Goal: Entertainment & Leisure: Consume media (video, audio)

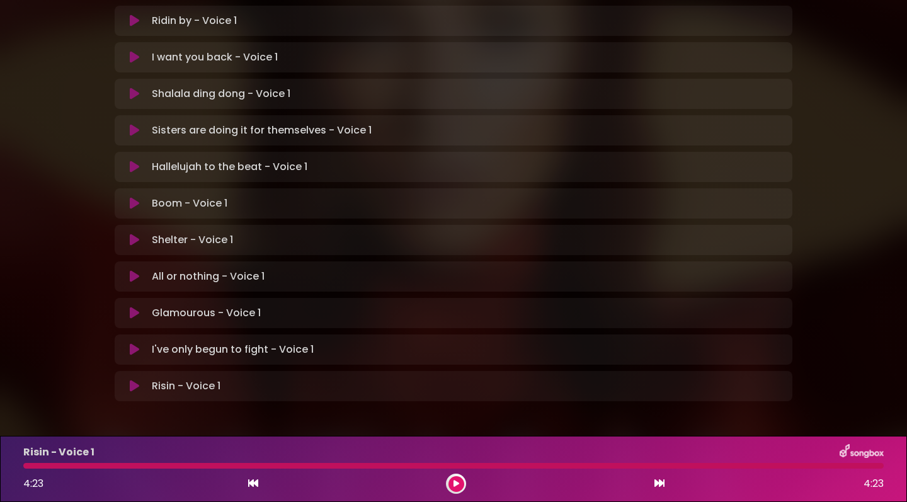
scroll to position [334, 0]
click at [134, 380] on icon at bounding box center [134, 386] width 9 height 13
click at [135, 380] on icon at bounding box center [134, 386] width 9 height 13
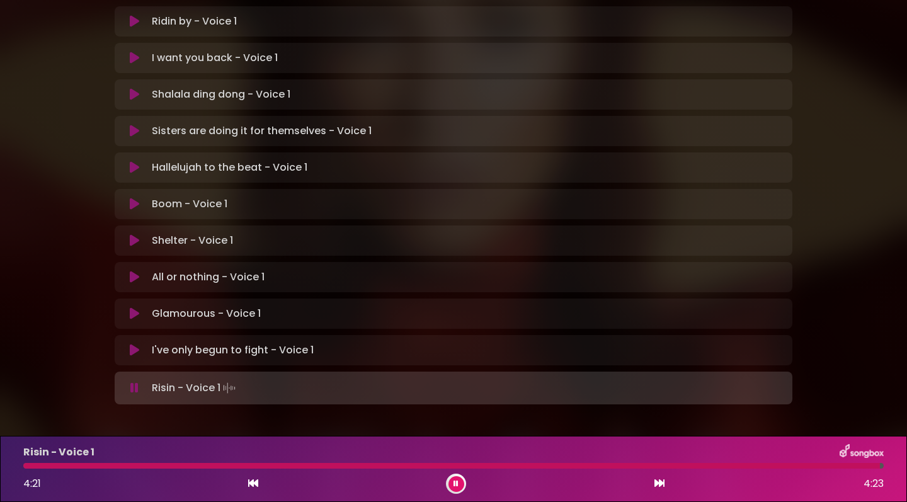
click at [133, 344] on icon at bounding box center [134, 350] width 9 height 13
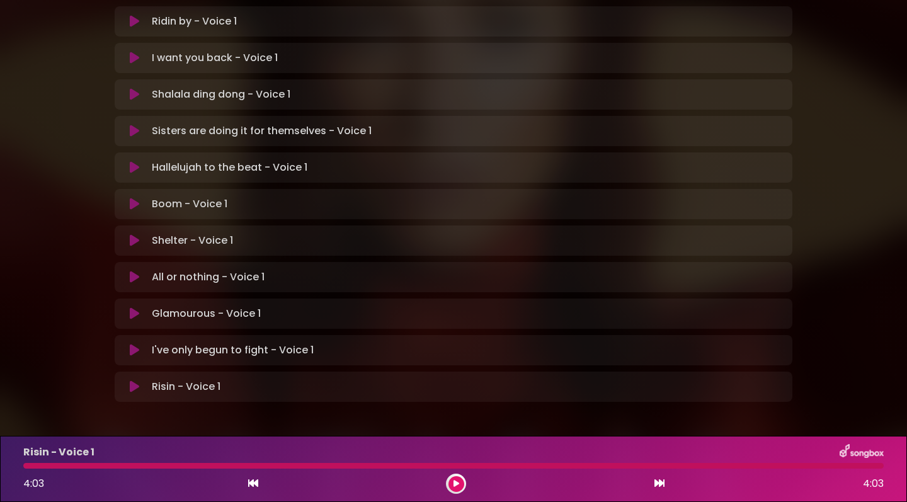
click at [137, 307] on icon at bounding box center [134, 313] width 9 height 13
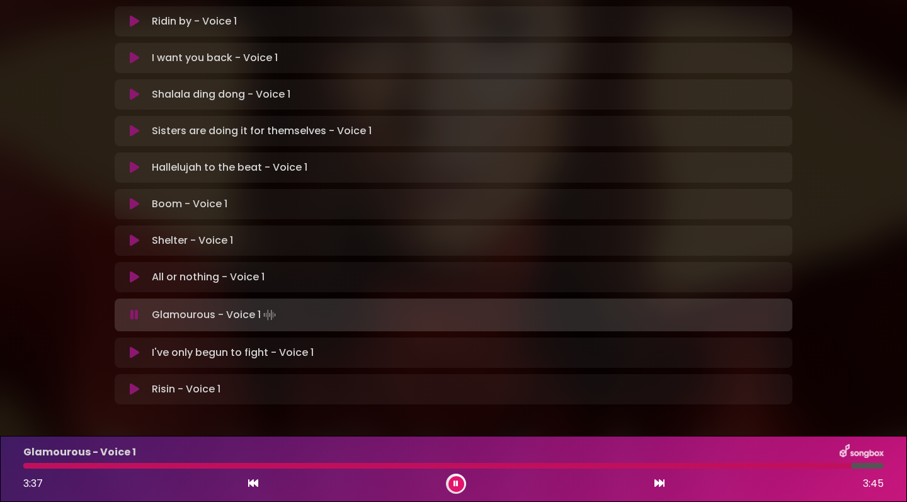
click at [30, 469] on div "Glamourous - Voice 1 3:37 3:45" at bounding box center [454, 469] width 876 height 50
click at [33, 466] on div at bounding box center [442, 466] width 838 height 6
click at [132, 271] on icon at bounding box center [134, 277] width 9 height 13
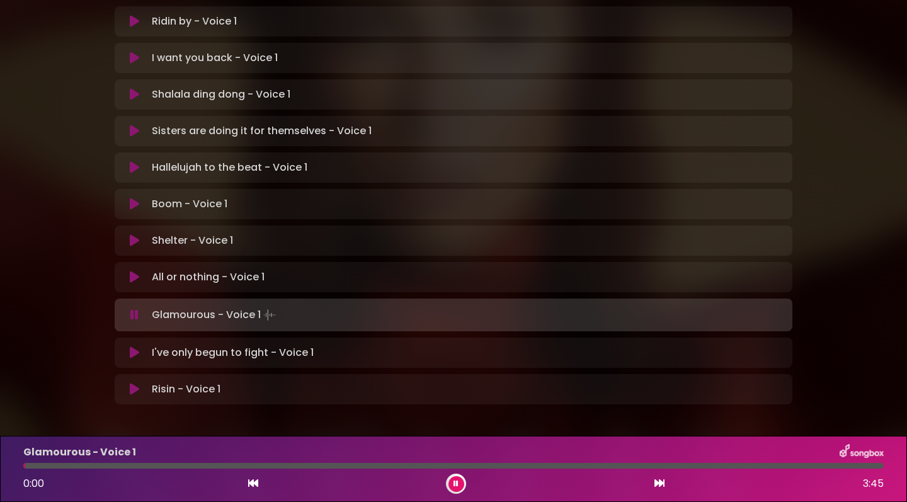
click at [131, 234] on icon at bounding box center [134, 240] width 9 height 13
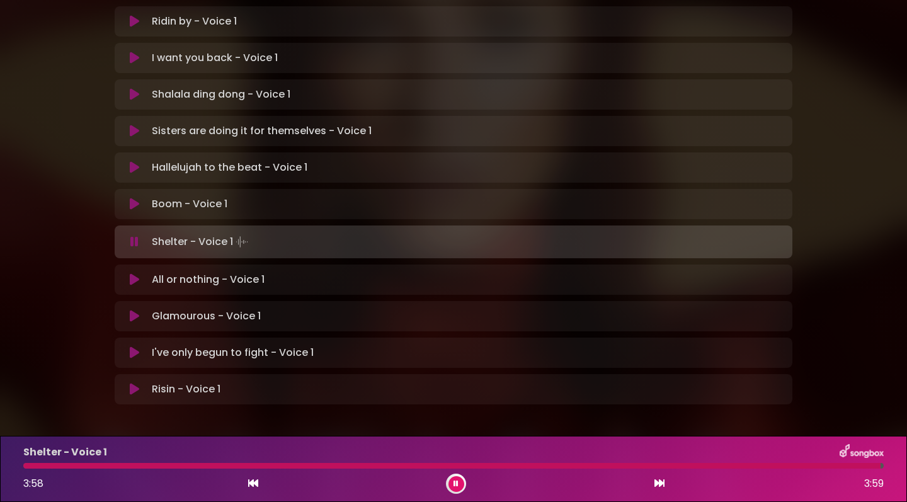
click at [130, 198] on icon at bounding box center [134, 204] width 9 height 13
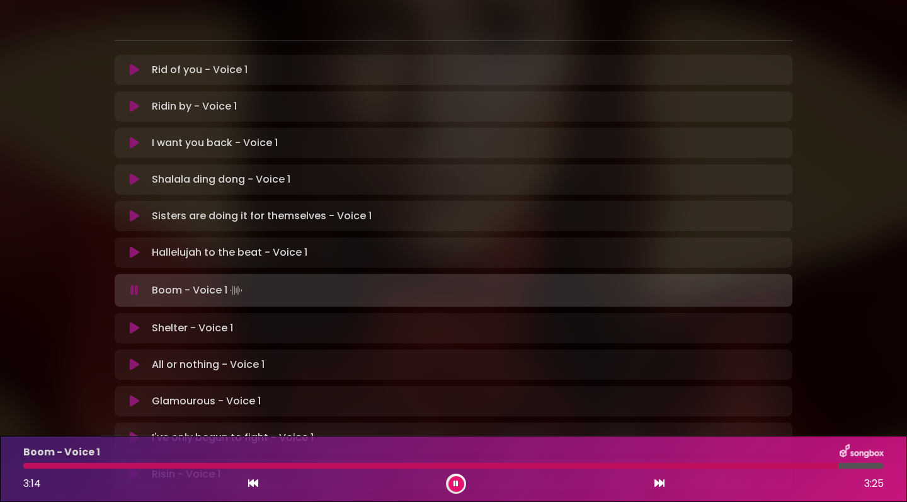
scroll to position [246, 0]
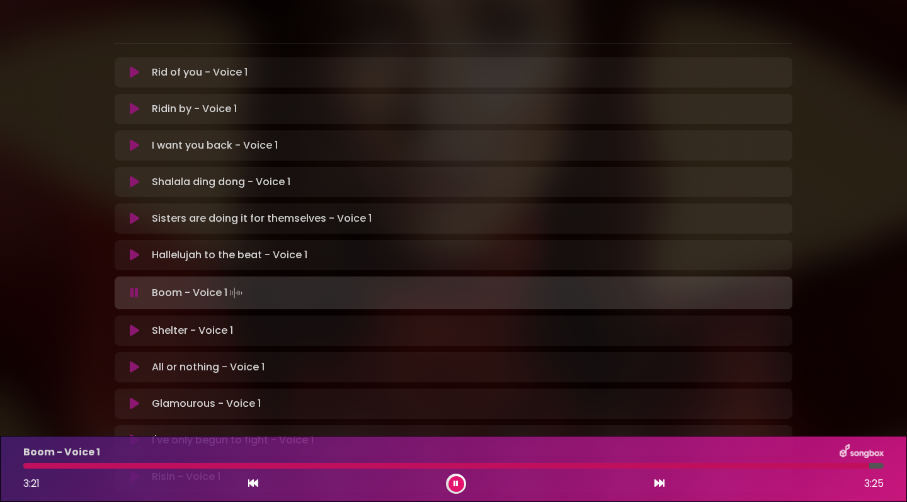
click at [131, 249] on icon at bounding box center [134, 255] width 9 height 13
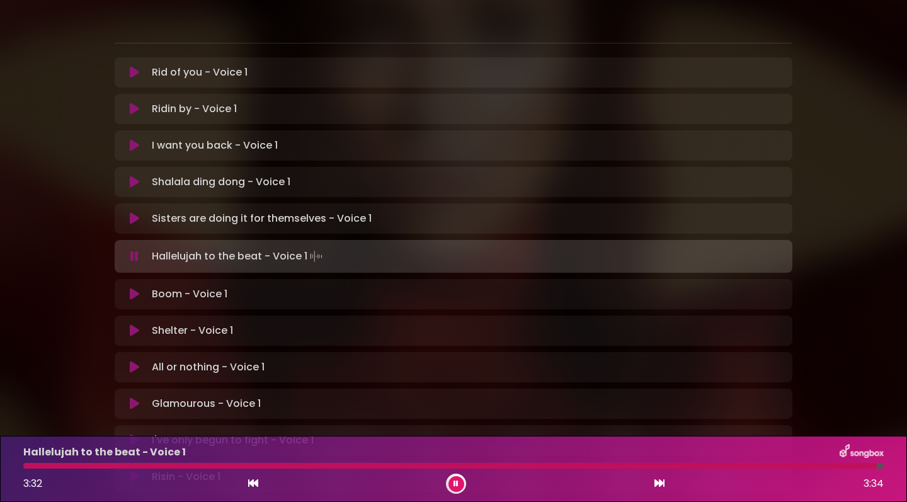
click at [130, 212] on icon at bounding box center [134, 218] width 9 height 13
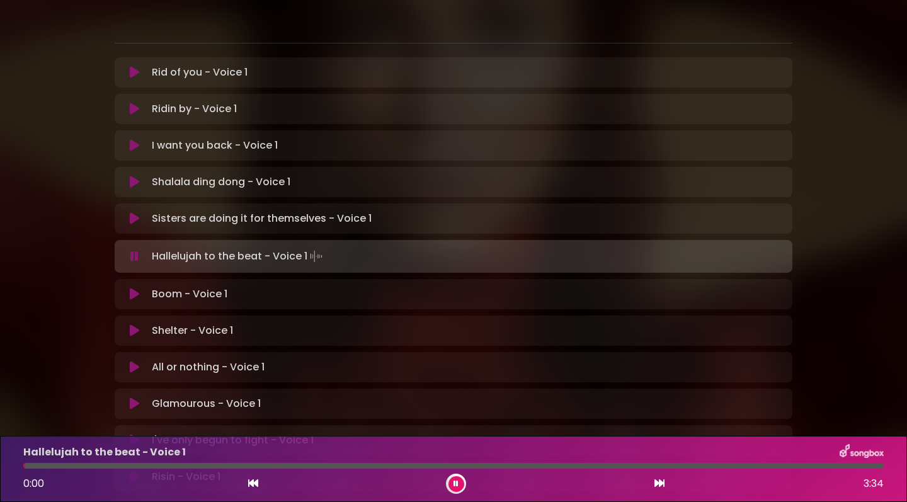
click at [134, 176] on icon at bounding box center [134, 182] width 9 height 13
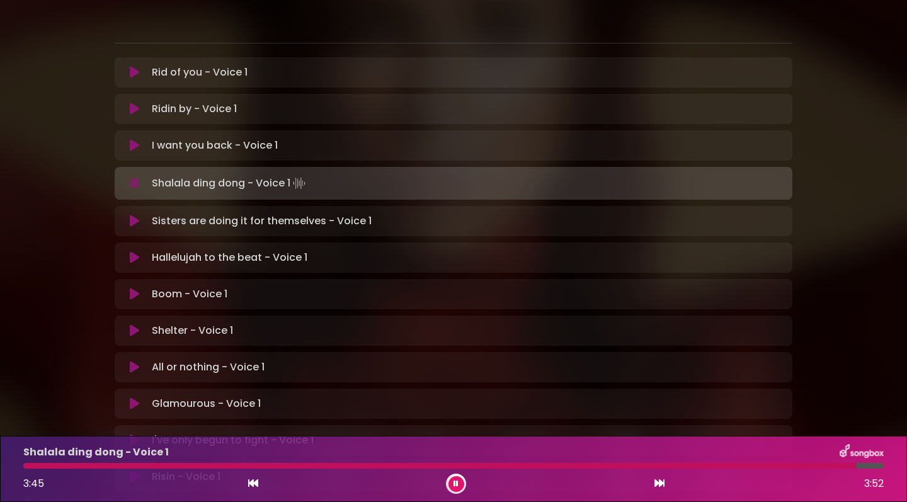
click at [134, 139] on icon at bounding box center [134, 145] width 9 height 13
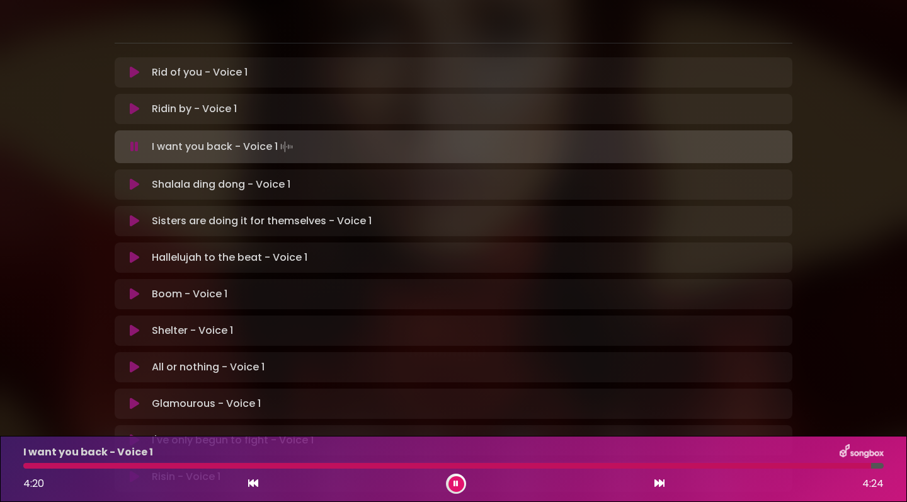
click at [133, 103] on icon at bounding box center [134, 109] width 9 height 13
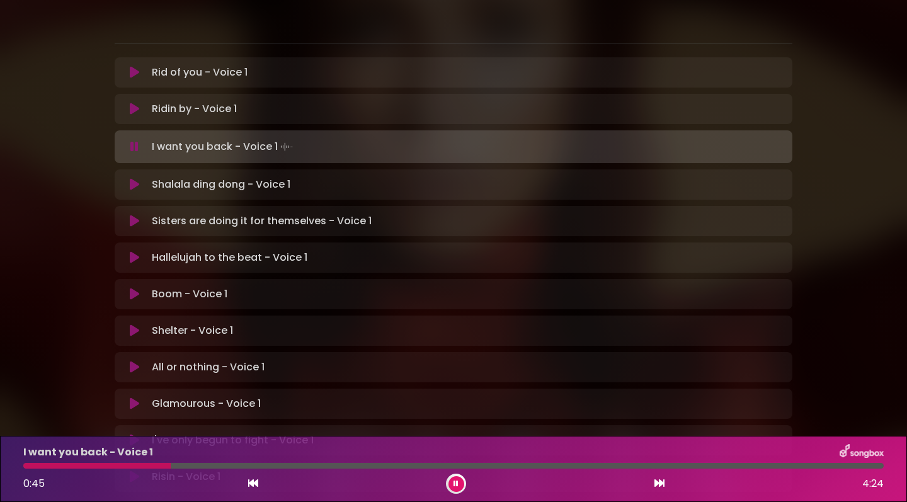
click at [130, 66] on icon at bounding box center [134, 72] width 9 height 13
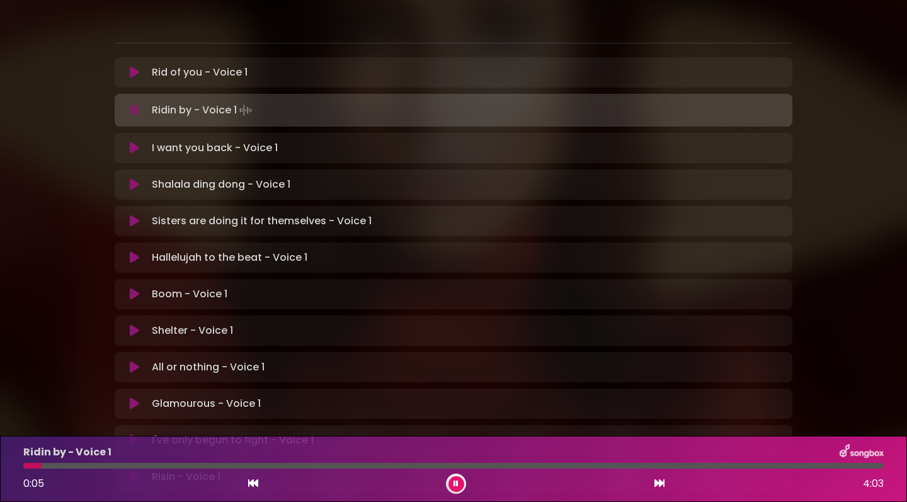
click at [451, 484] on button at bounding box center [457, 484] width 16 height 16
